Goal: Information Seeking & Learning: Learn about a topic

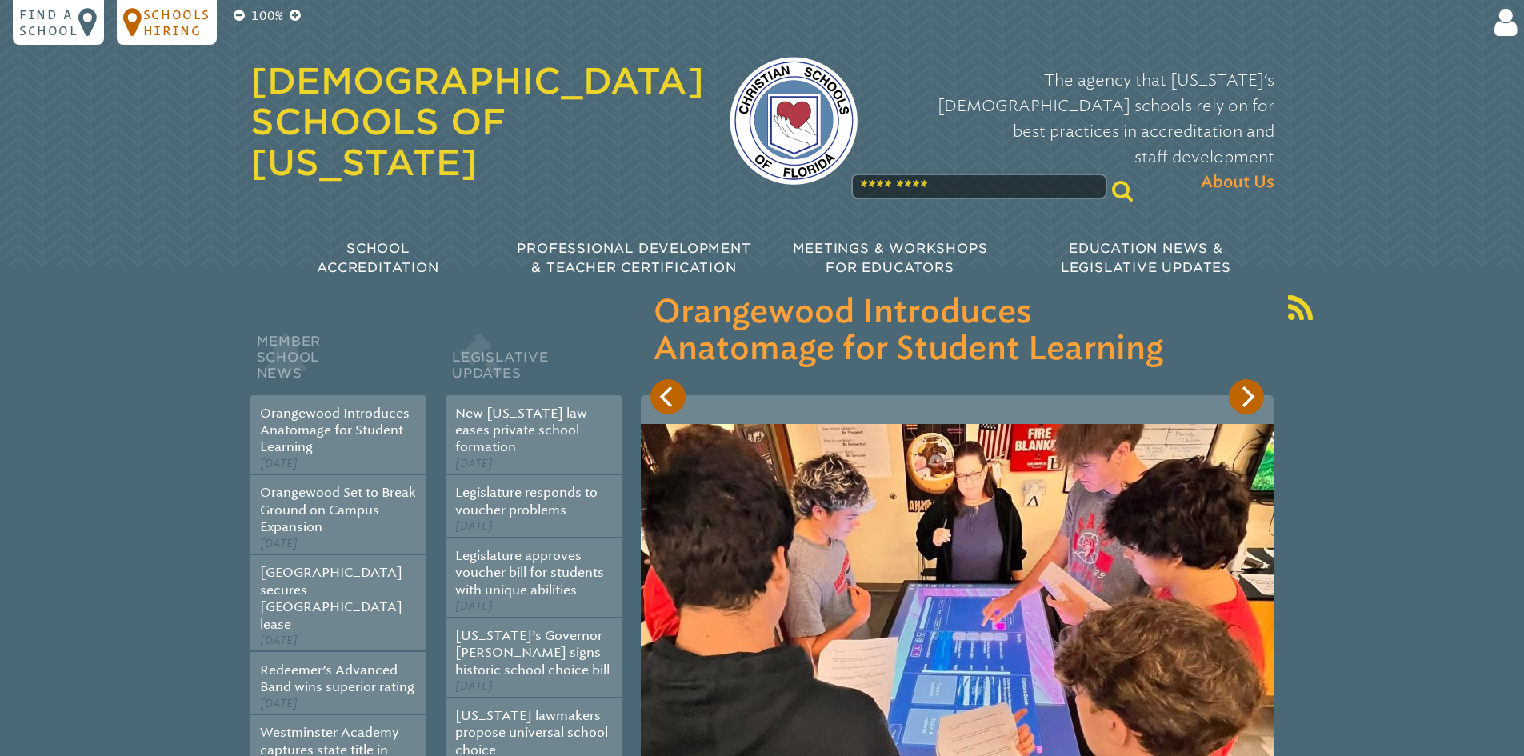
click at [148, 9] on p "Schools Hiring" at bounding box center [176, 22] width 67 height 32
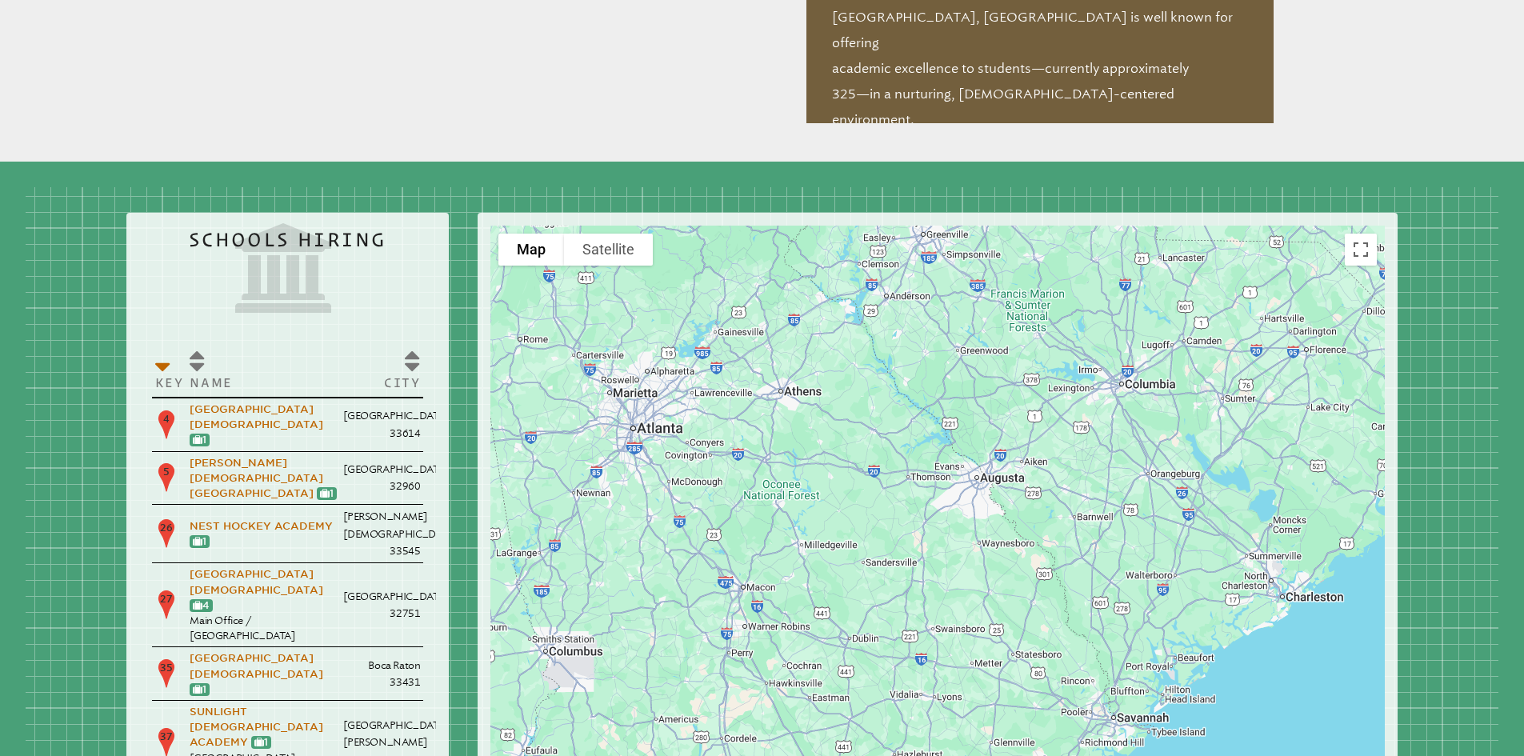
scroll to position [1814, 0]
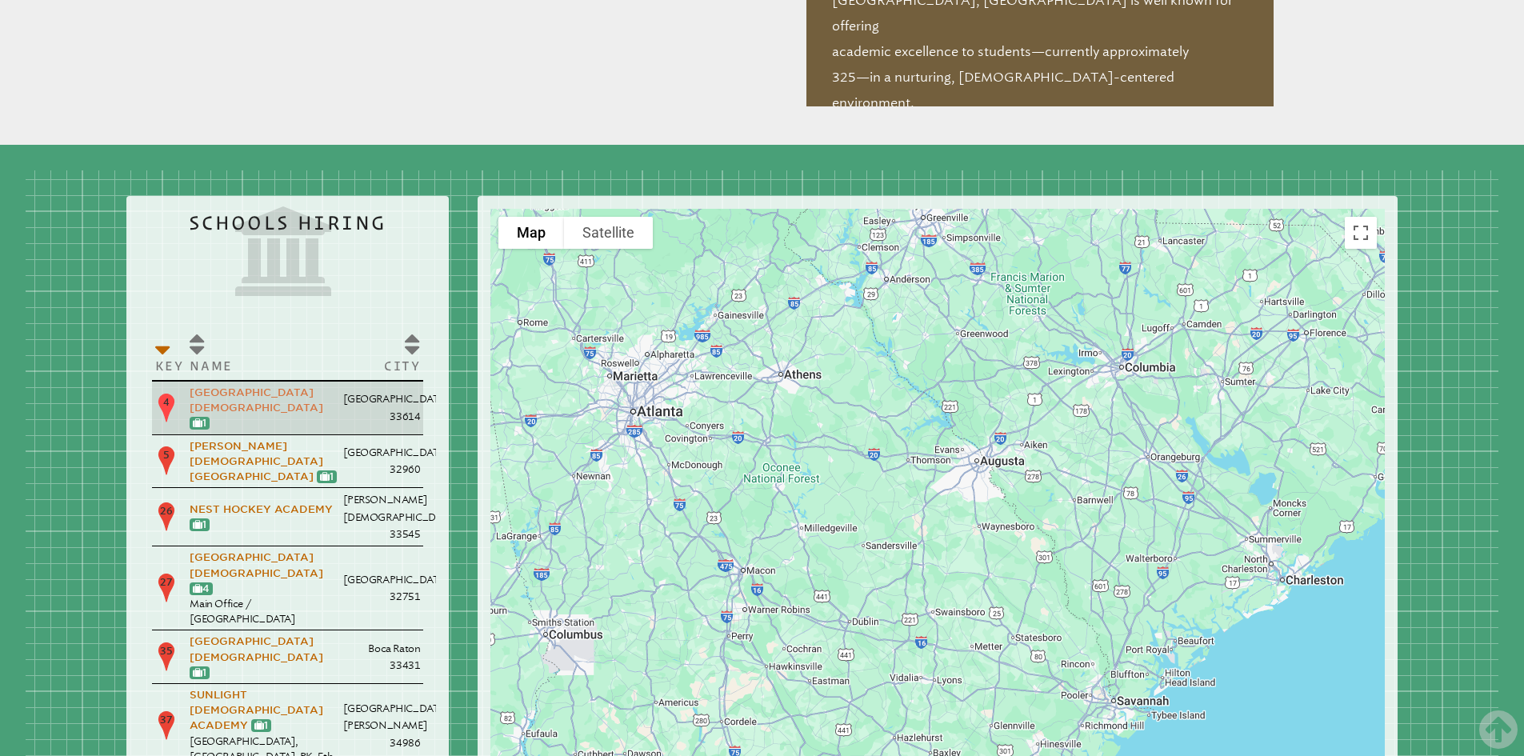
click at [256, 386] on link "[GEOGRAPHIC_DATA][DEMOGRAPHIC_DATA]" at bounding box center [257, 399] width 134 height 27
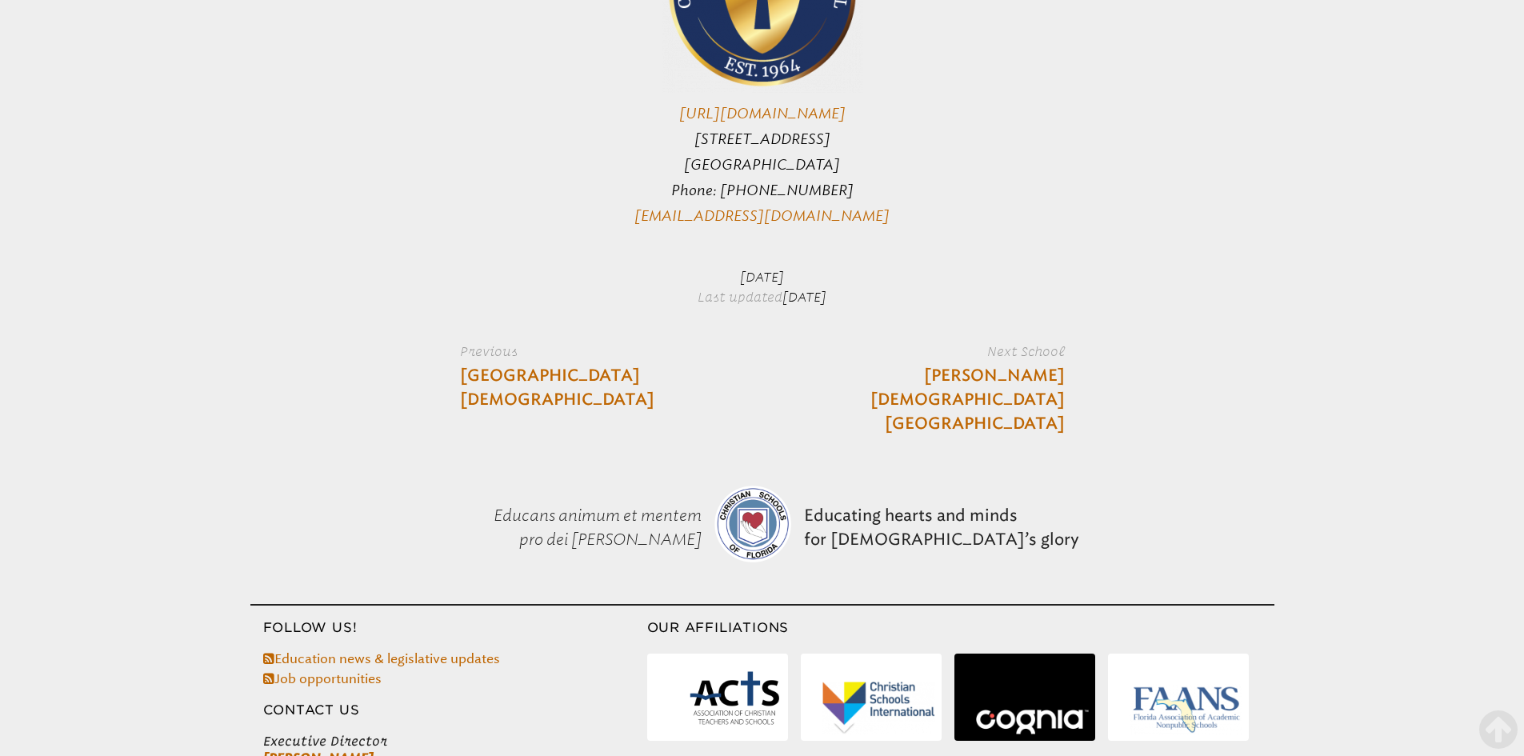
scroll to position [4217, 0]
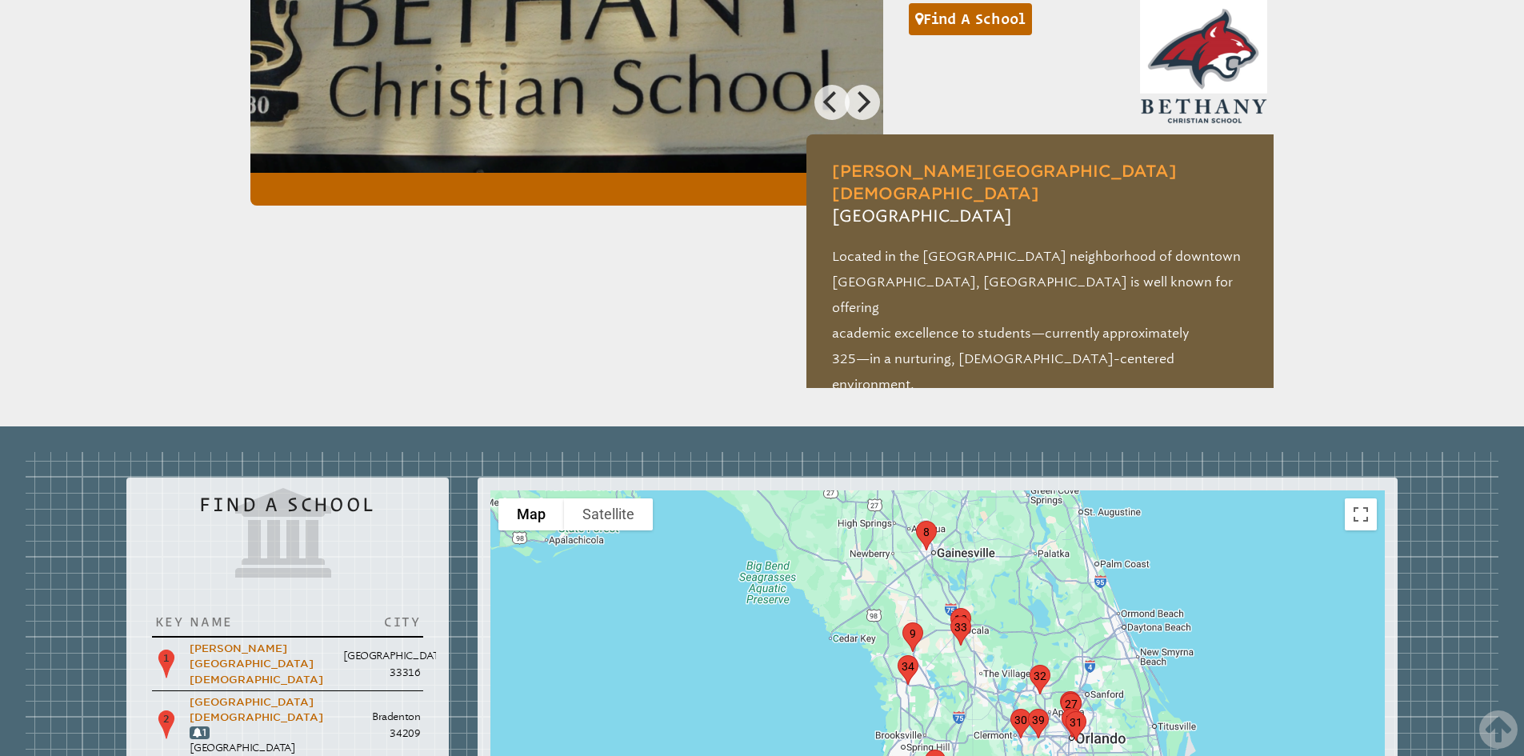
scroll to position [1494, 0]
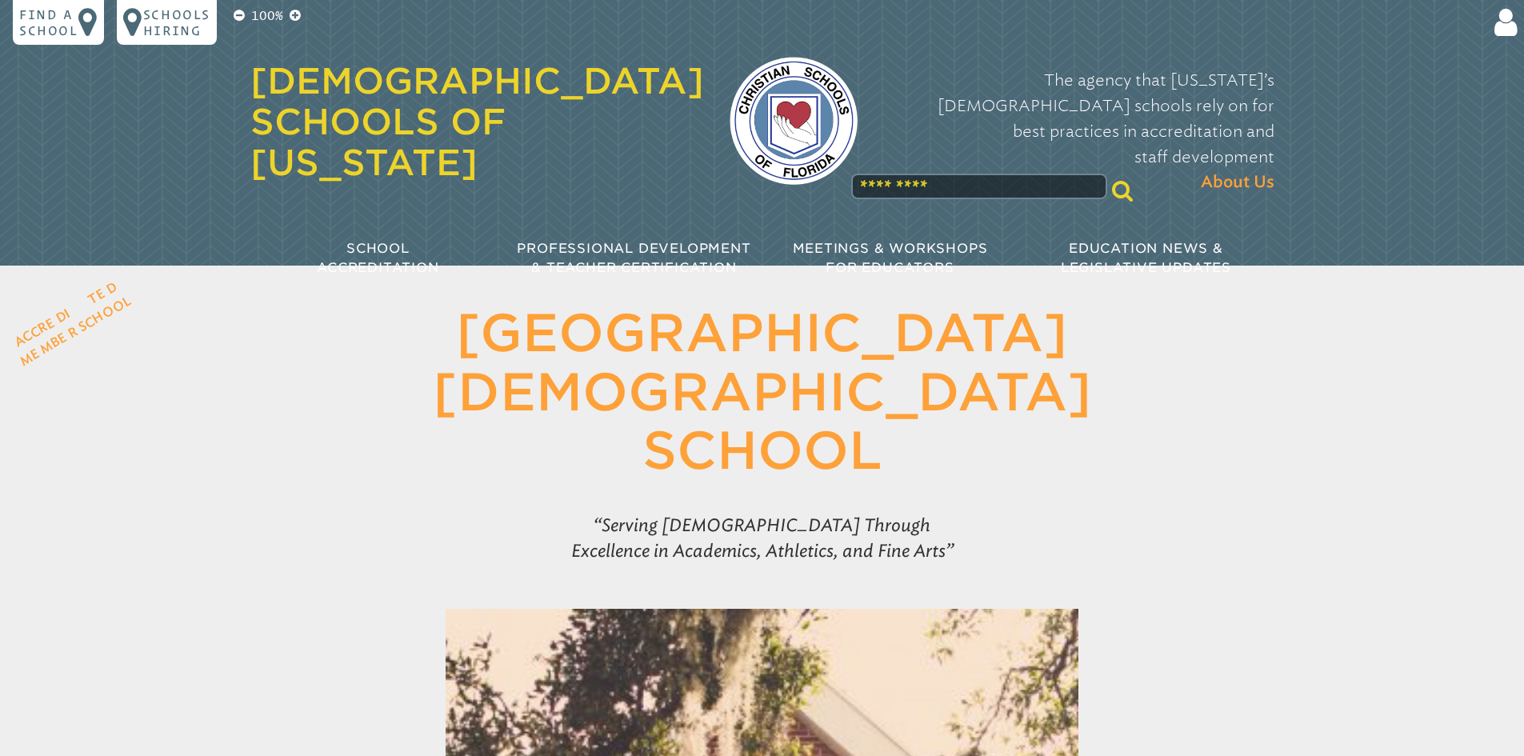
scroll to position [4217, 0]
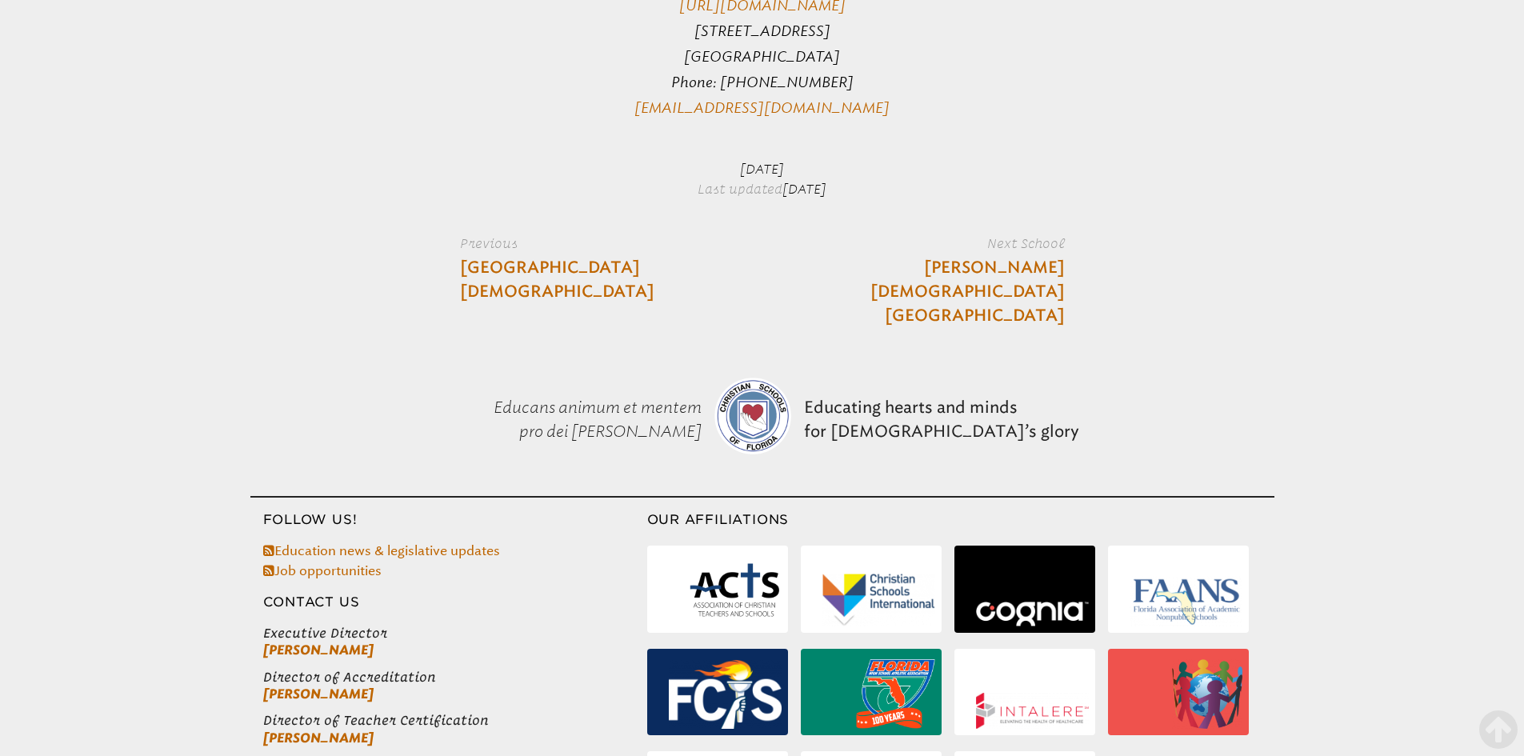
click at [877, 573] on img at bounding box center [878, 599] width 113 height 53
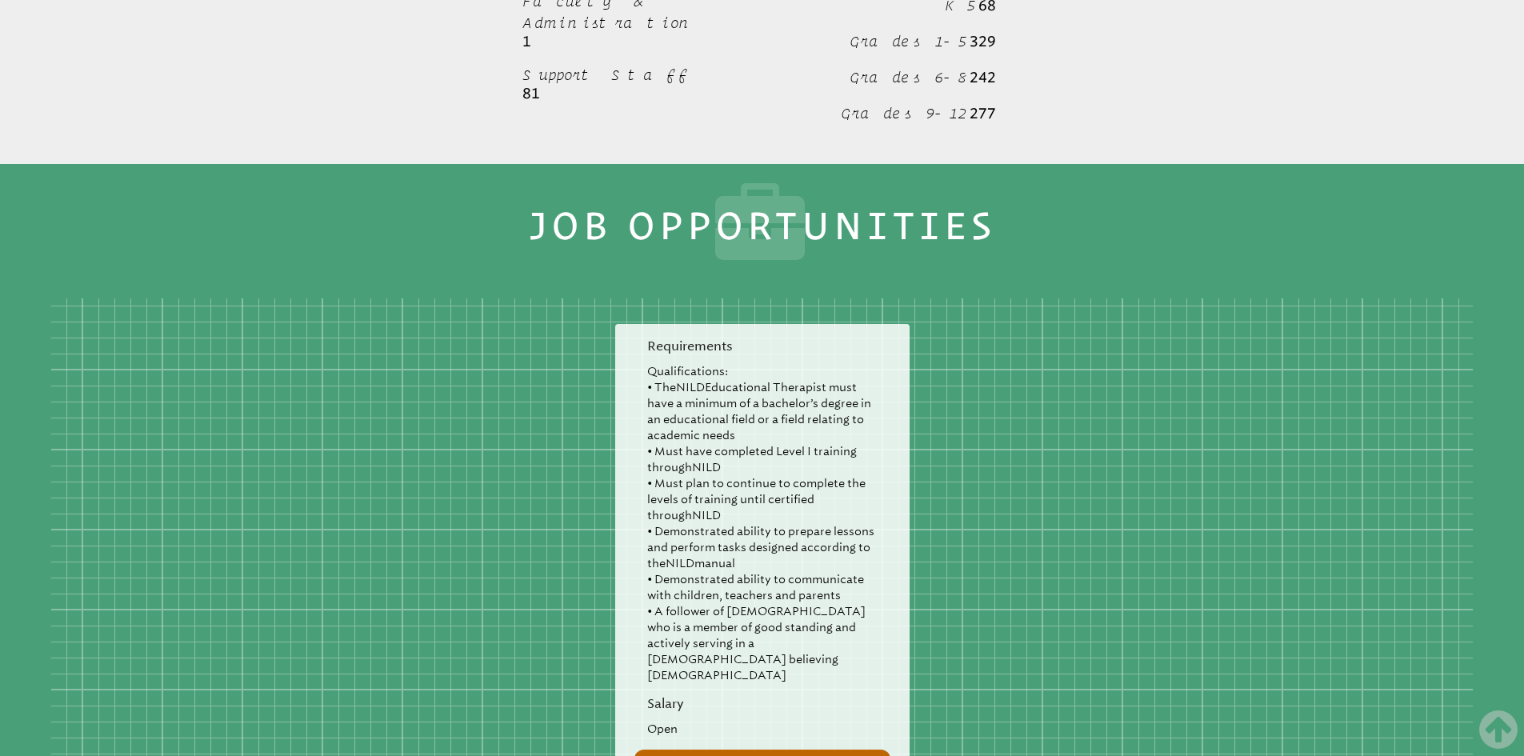
scroll to position [1787, 0]
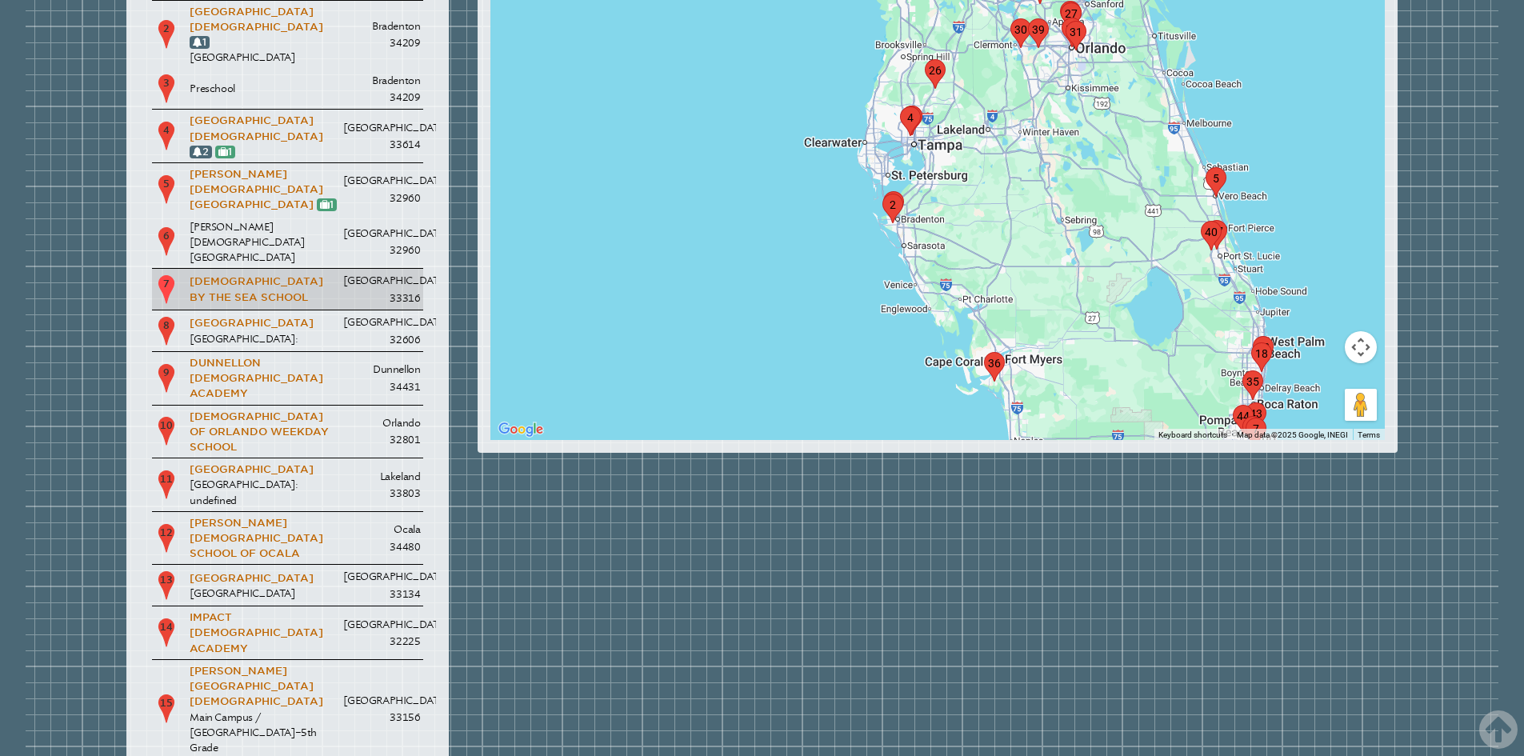
scroll to position [2214, 0]
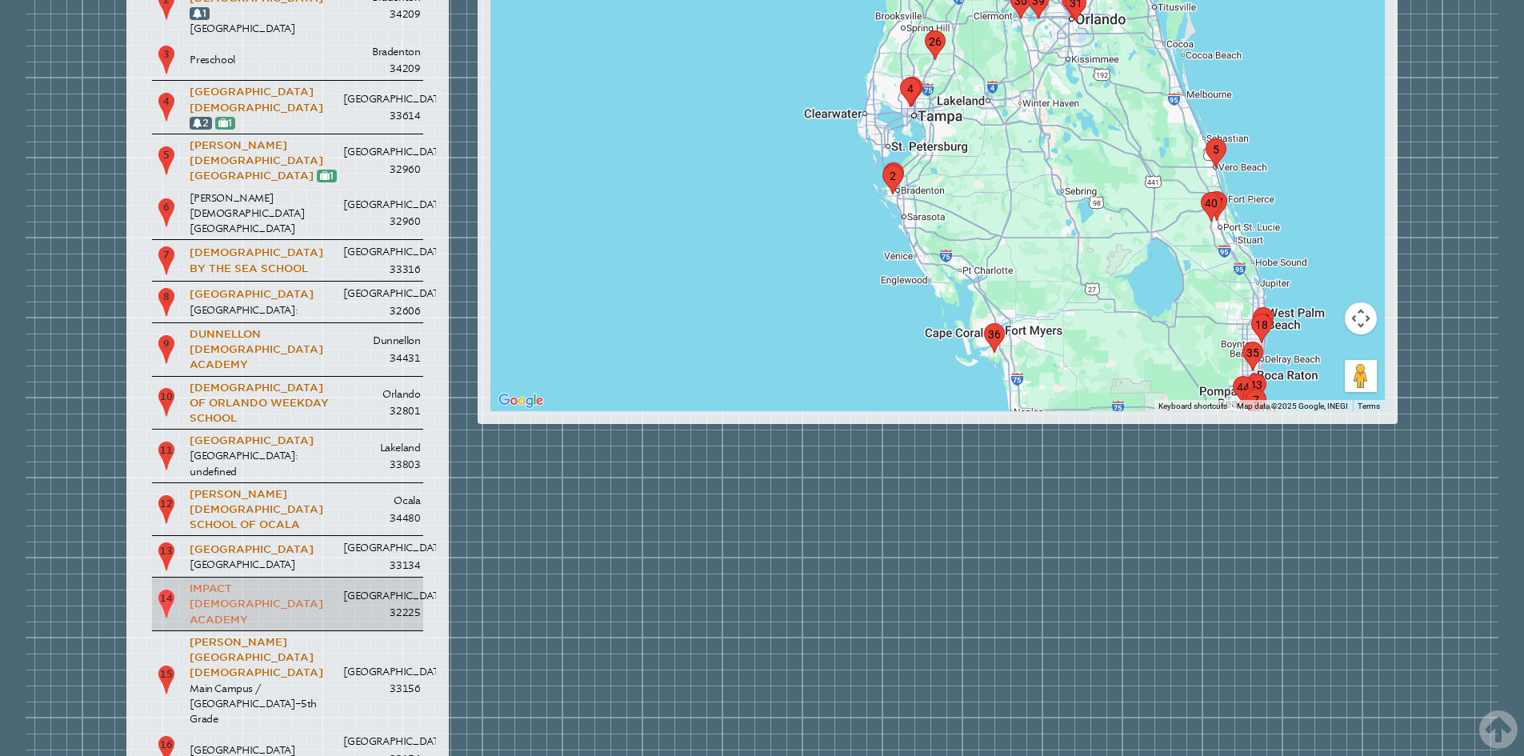
click at [260, 582] on link "Impact [DEMOGRAPHIC_DATA] Academy" at bounding box center [257, 603] width 134 height 42
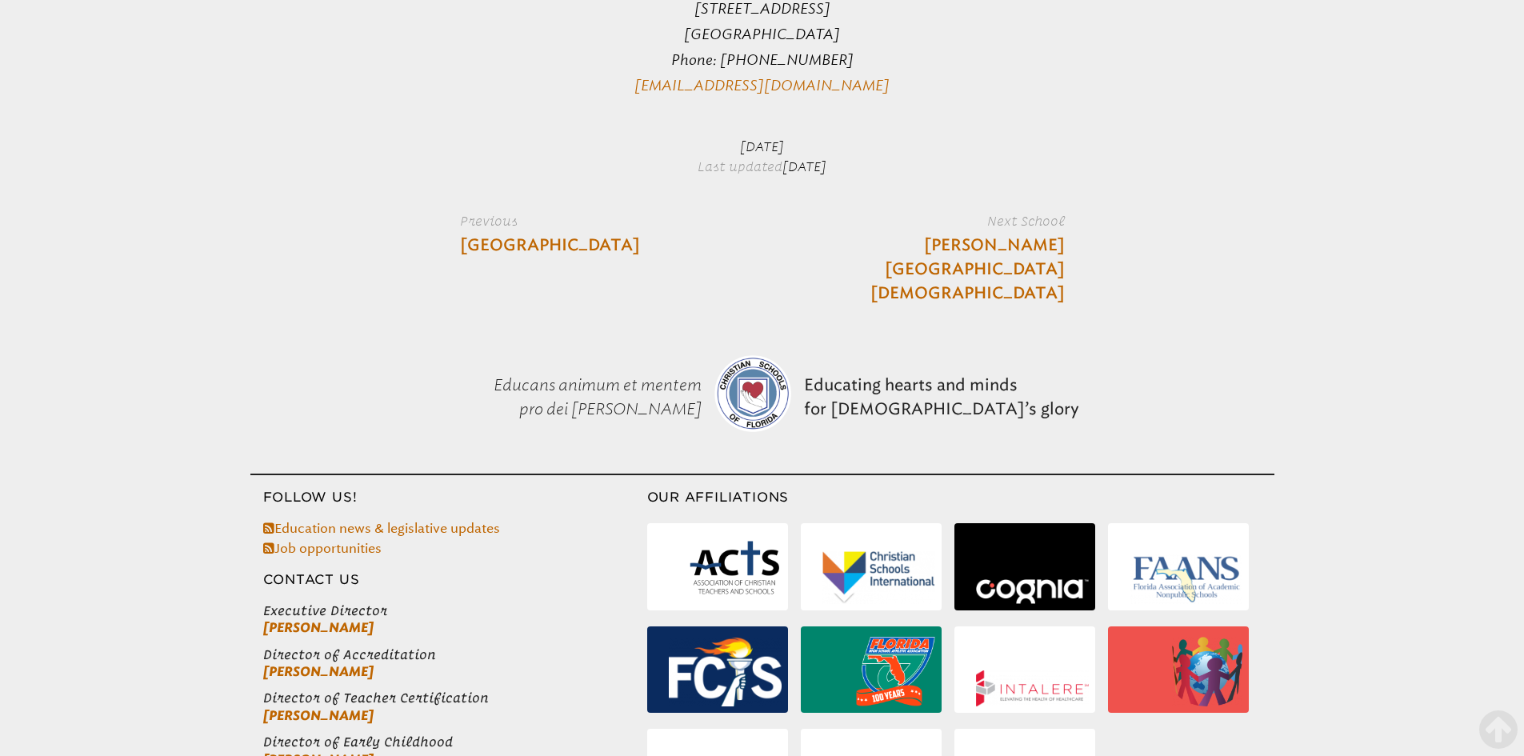
scroll to position [2965, 0]
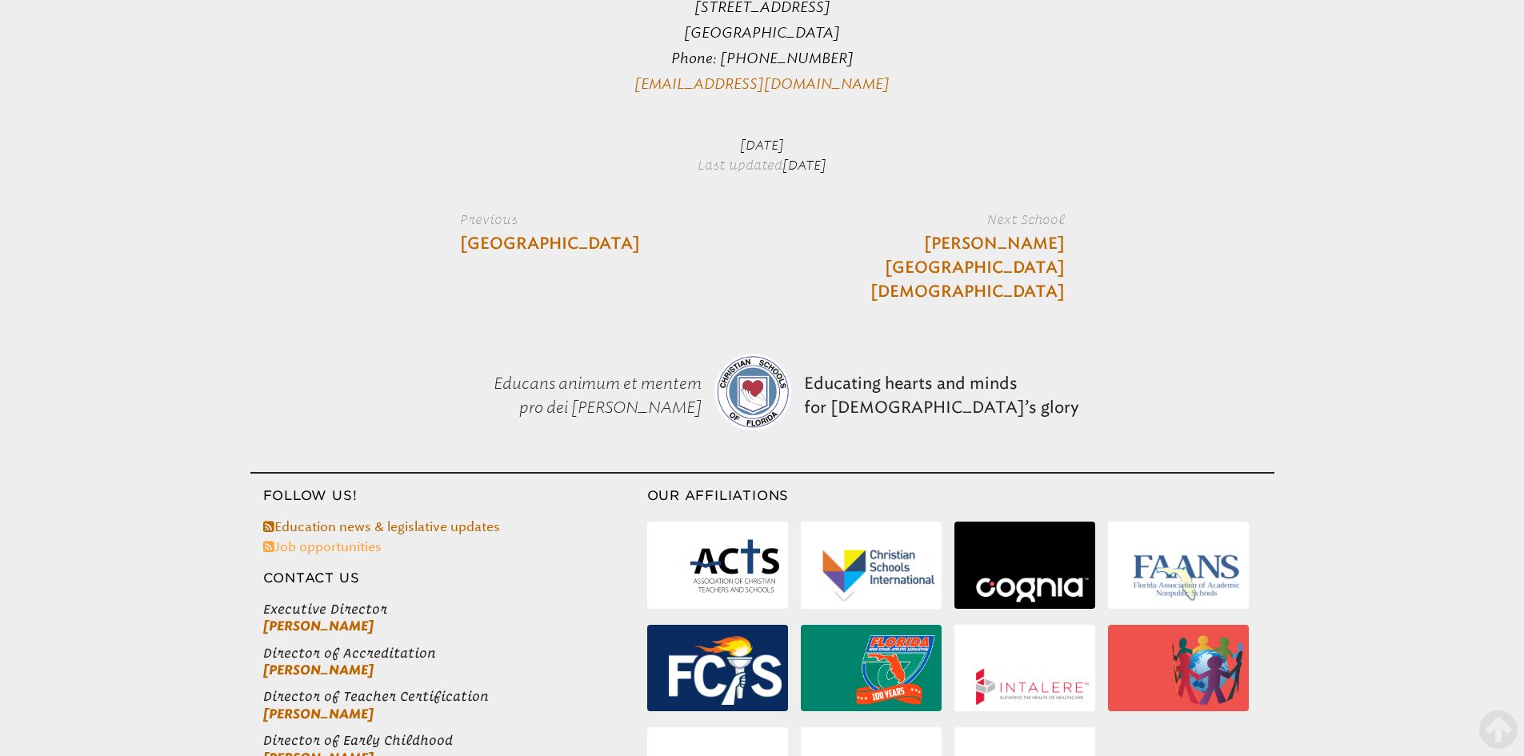
click at [341, 539] on link "Job opportunities" at bounding box center [322, 546] width 118 height 15
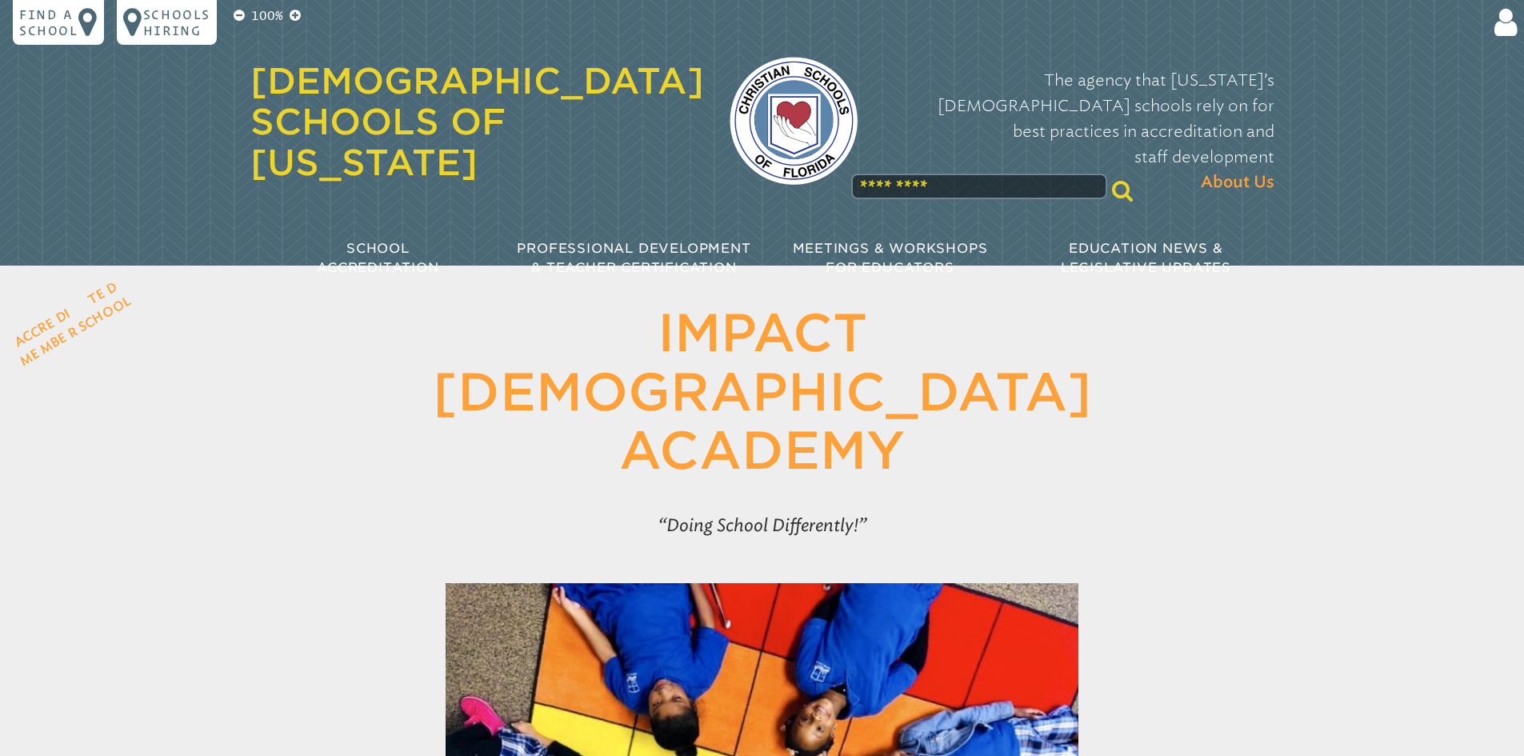
scroll to position [2965, 0]
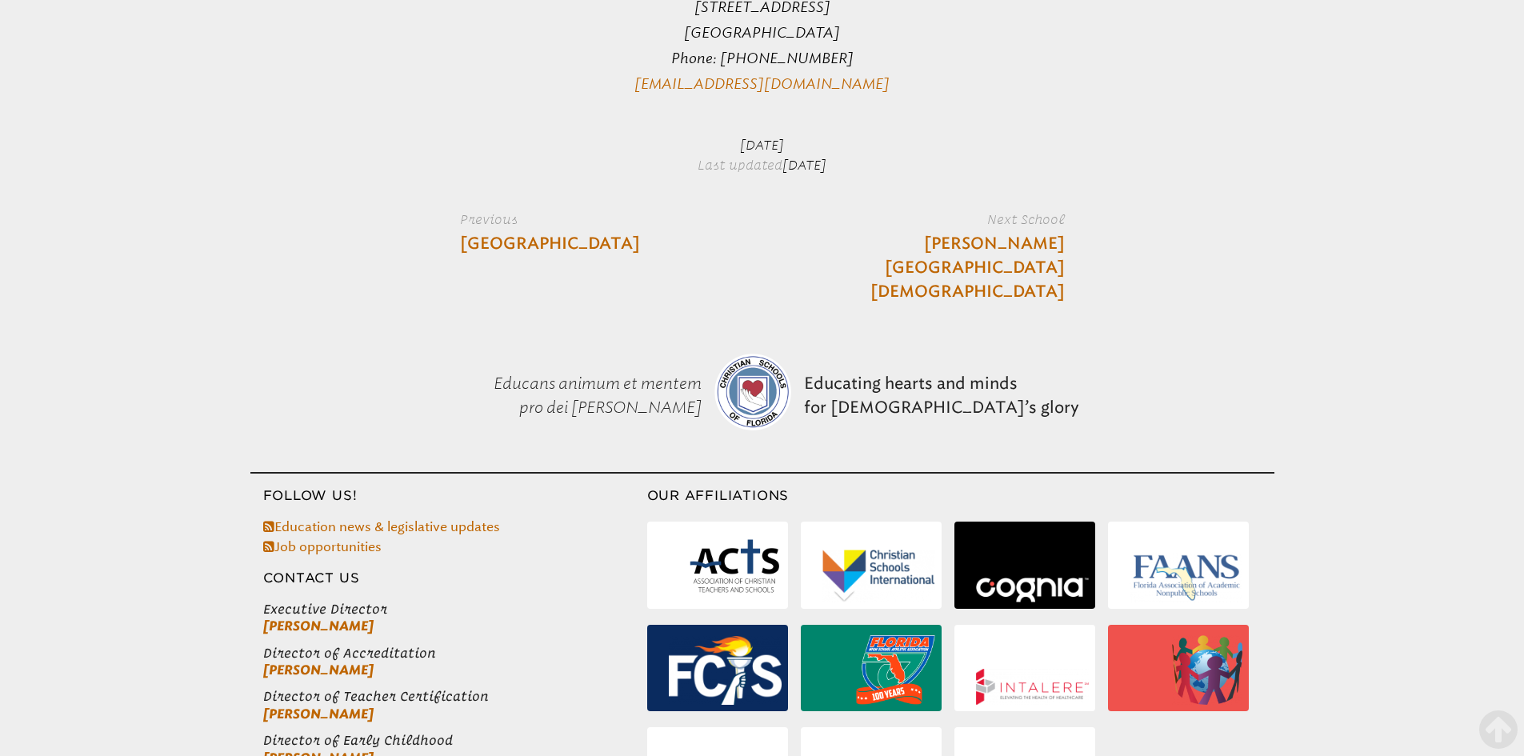
click at [745, 533] on img at bounding box center [734, 568] width 93 height 70
click at [1208, 552] on img at bounding box center [1185, 577] width 113 height 50
click at [1020, 521] on li at bounding box center [1024, 564] width 141 height 87
click at [992, 232] on link "[PERSON_NAME][GEOGRAPHIC_DATA][DEMOGRAPHIC_DATA]" at bounding box center [948, 268] width 231 height 72
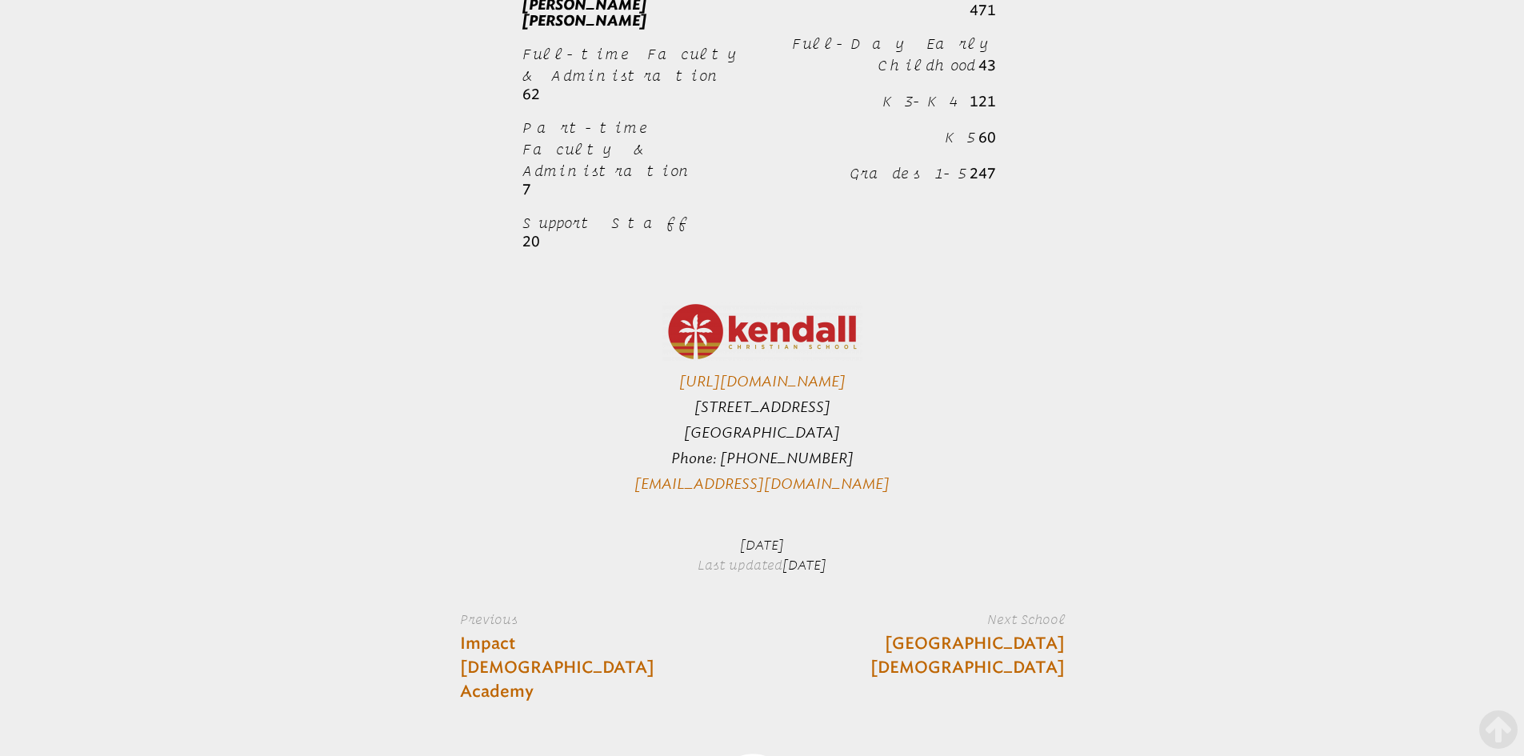
scroll to position [1919, 0]
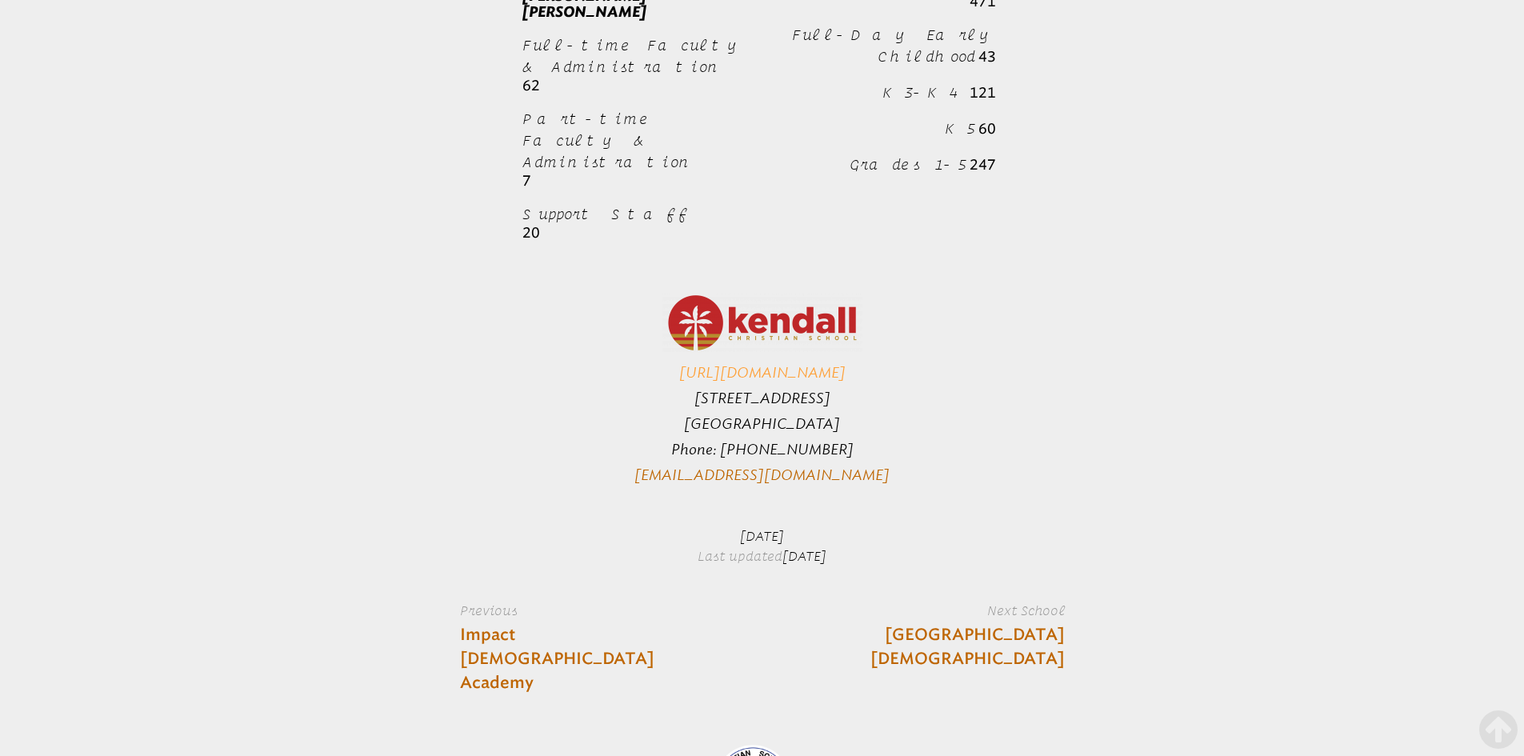
click at [773, 364] on link "[URL][DOMAIN_NAME]" at bounding box center [762, 373] width 166 height 18
